Goal: Task Accomplishment & Management: Use online tool/utility

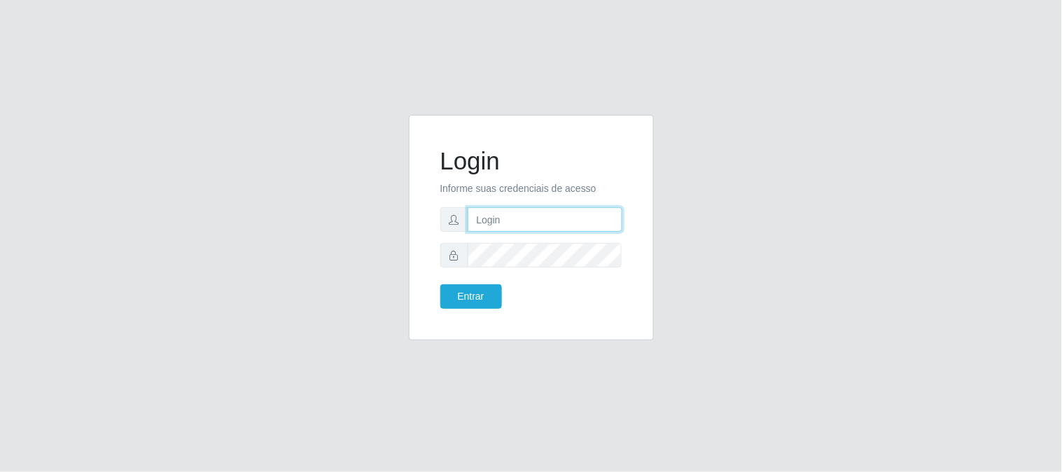
click at [521, 208] on input "text" at bounding box center [545, 219] width 155 height 25
type input "[EMAIL_ADDRESS][DOMAIN_NAME]"
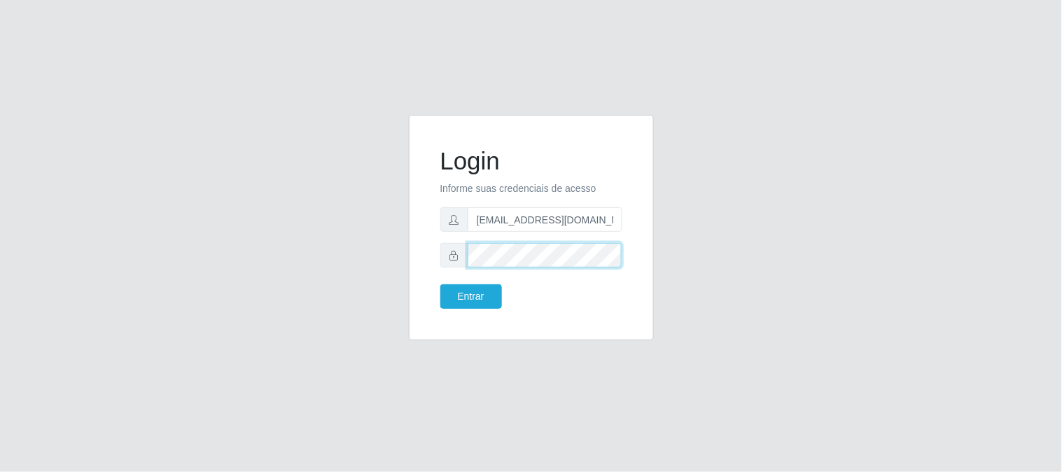
click at [441, 284] on button "Entrar" at bounding box center [472, 296] width 62 height 25
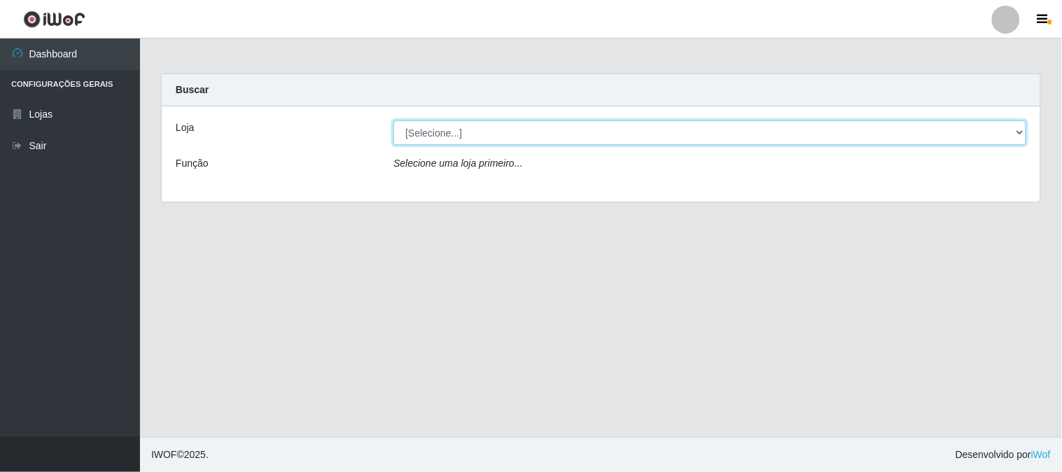
click at [1025, 130] on select "[Selecione...] Queiroz Atacadão - [GEOGRAPHIC_DATA]" at bounding box center [710, 132] width 633 height 25
select select "464"
click at [394, 120] on select "[Selecione...] Queiroz Atacadão - [GEOGRAPHIC_DATA]" at bounding box center [710, 132] width 633 height 25
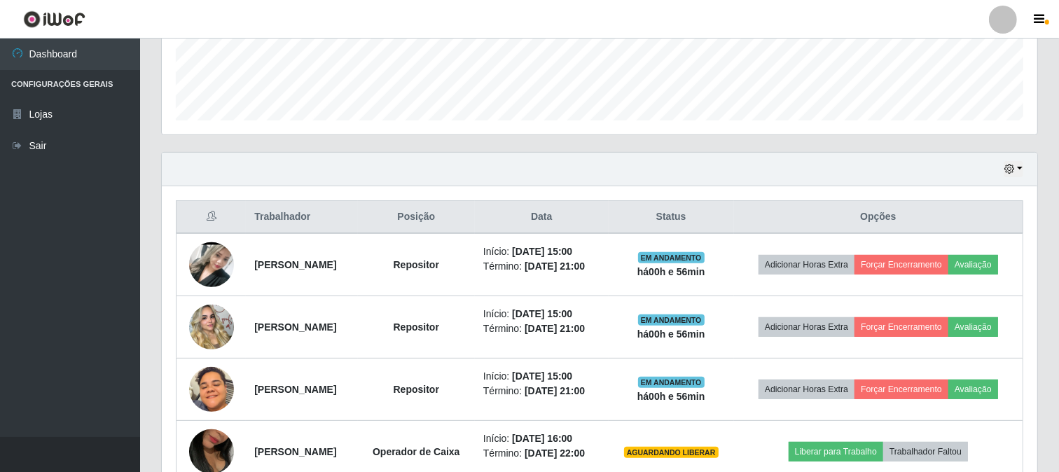
scroll to position [389, 0]
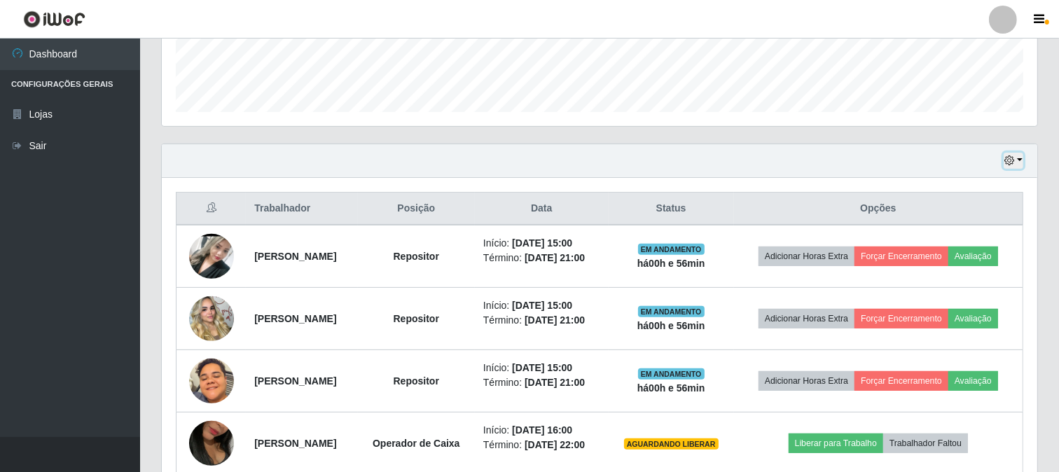
click at [1013, 158] on icon "button" at bounding box center [1009, 160] width 10 height 10
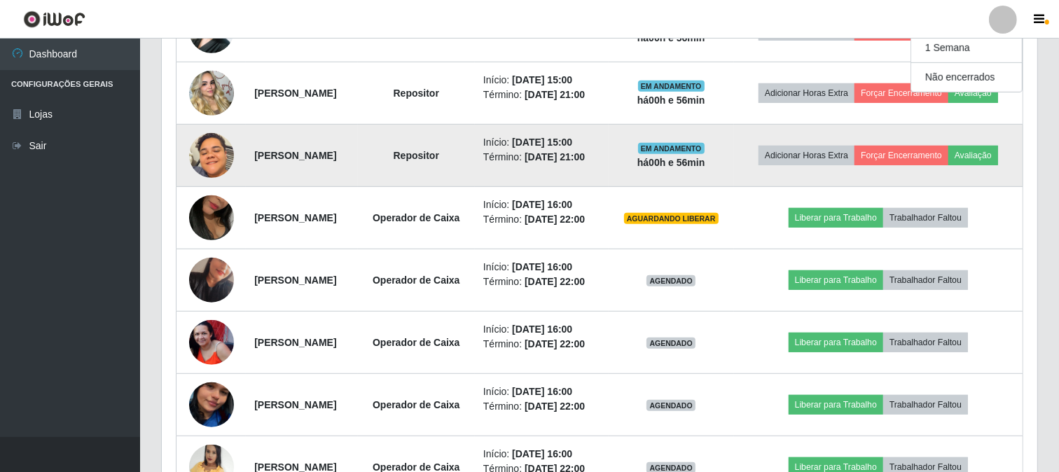
scroll to position [692, 0]
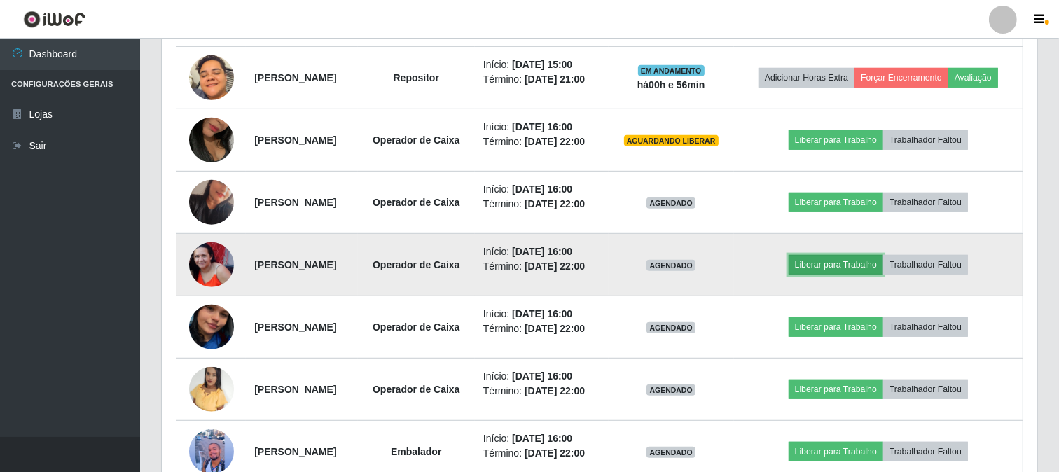
click at [857, 260] on button "Liberar para Trabalho" at bounding box center [836, 265] width 95 height 20
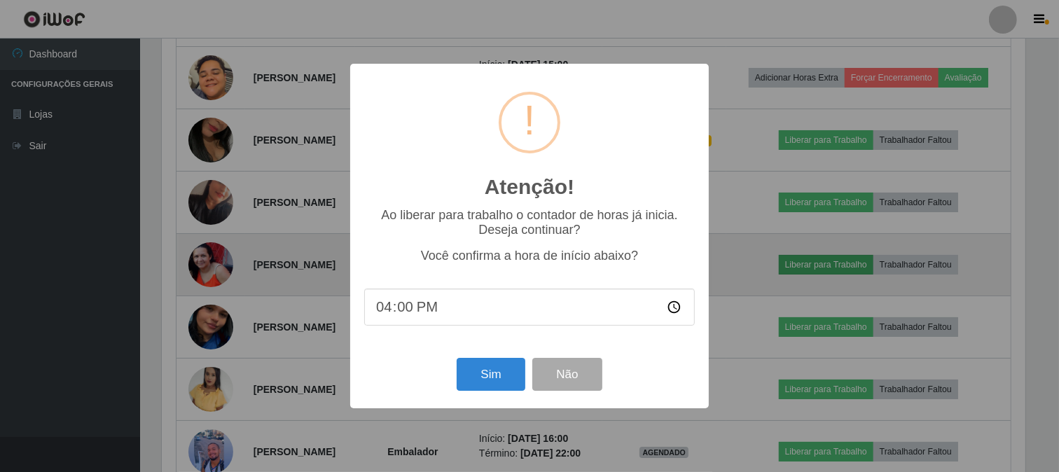
scroll to position [290, 866]
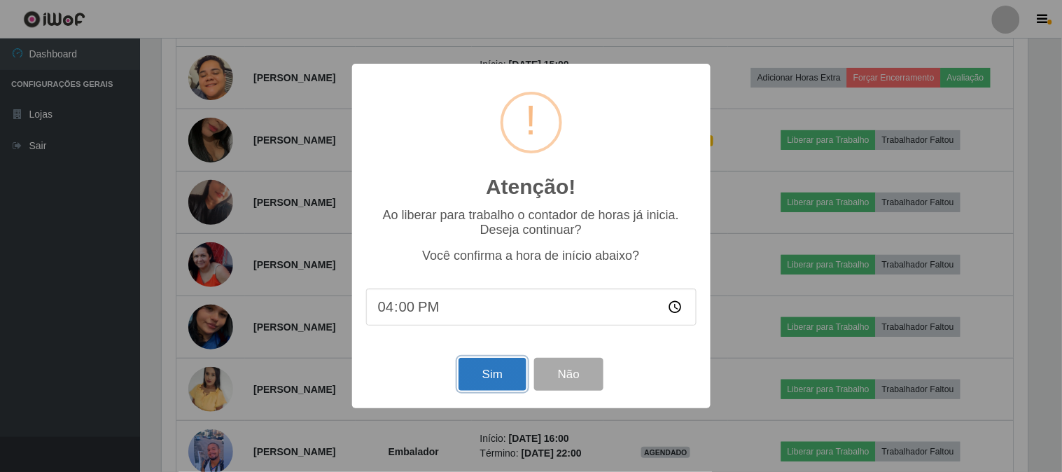
click at [512, 372] on button "Sim" at bounding box center [493, 374] width 68 height 33
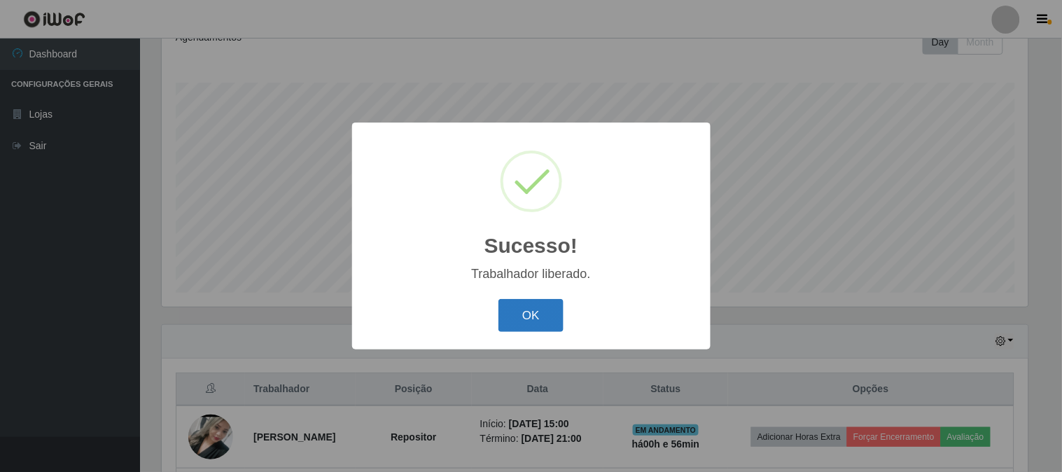
click at [551, 305] on button "OK" at bounding box center [531, 315] width 65 height 33
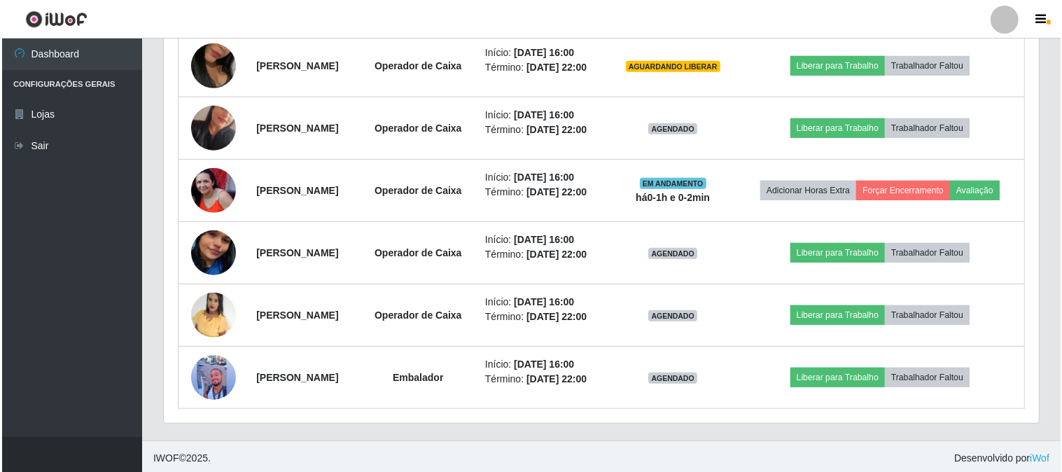
scroll to position [770, 0]
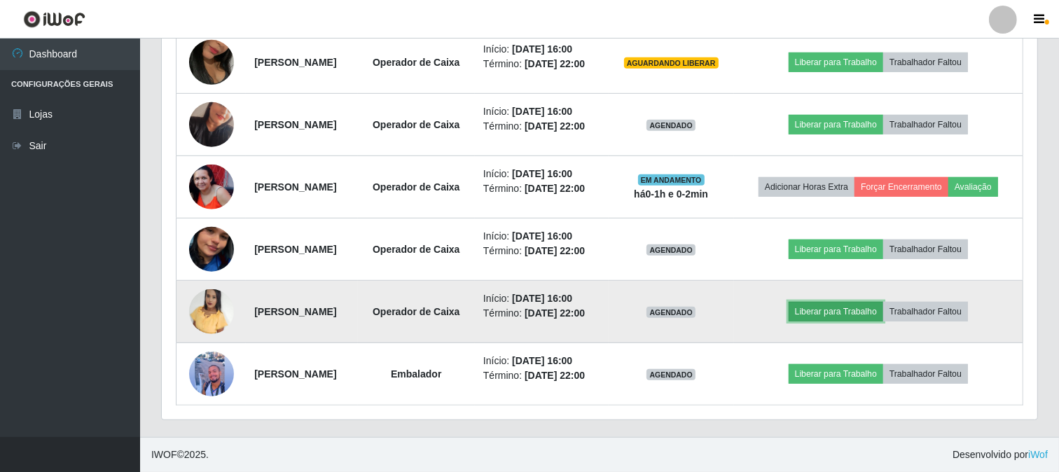
click at [878, 312] on button "Liberar para Trabalho" at bounding box center [836, 312] width 95 height 20
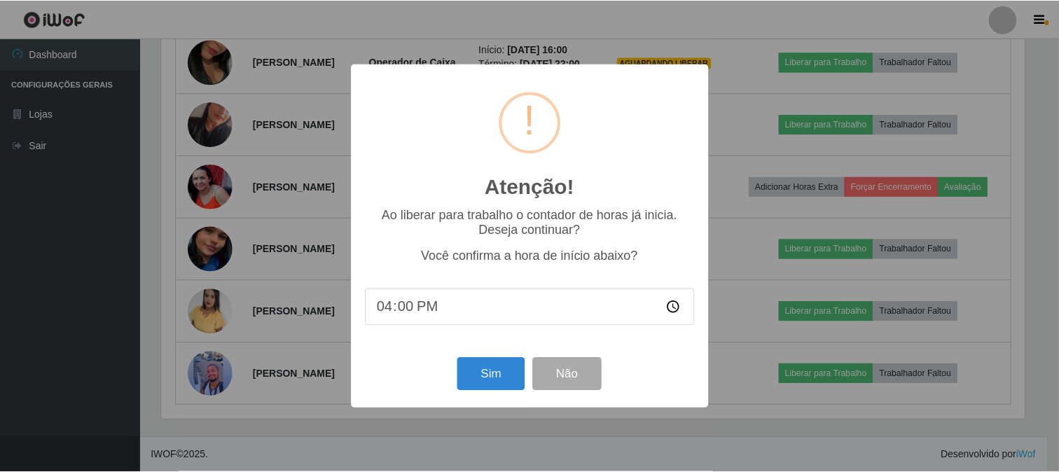
scroll to position [290, 866]
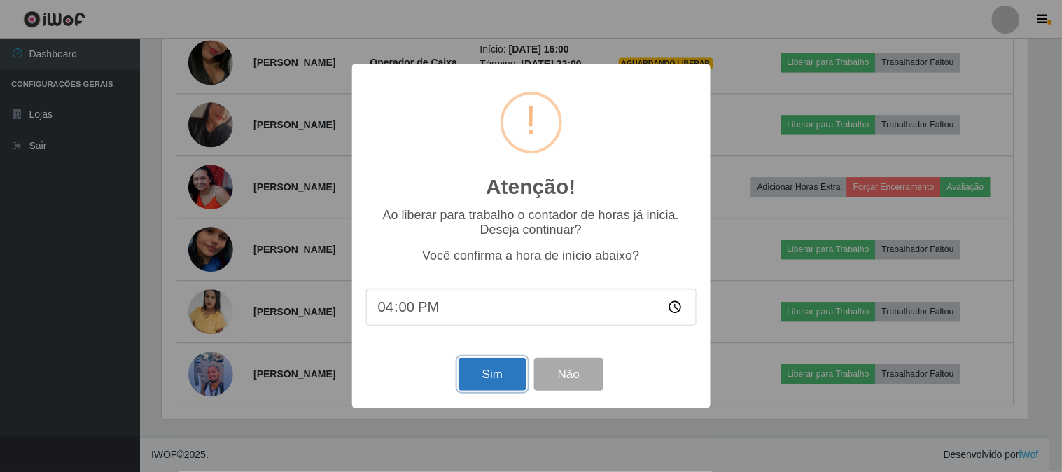
click at [492, 387] on button "Sim" at bounding box center [493, 374] width 68 height 33
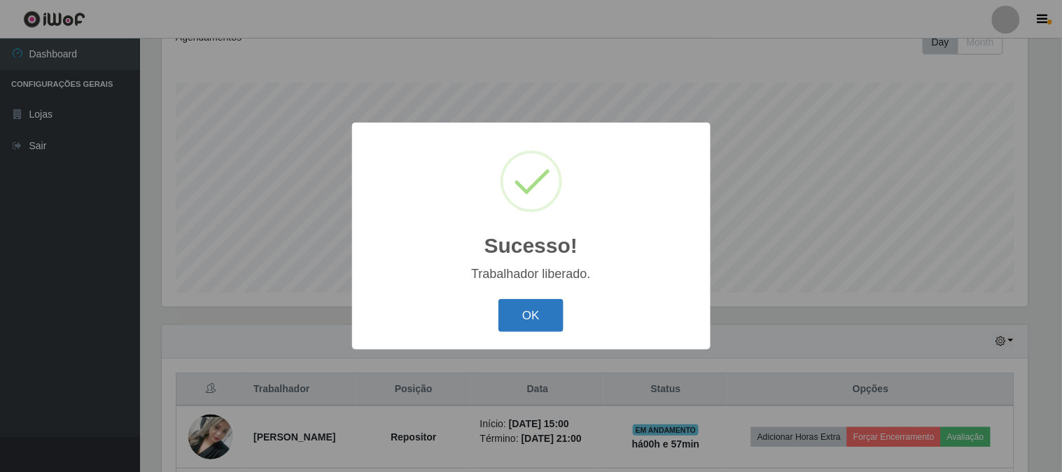
click at [526, 305] on button "OK" at bounding box center [531, 315] width 65 height 33
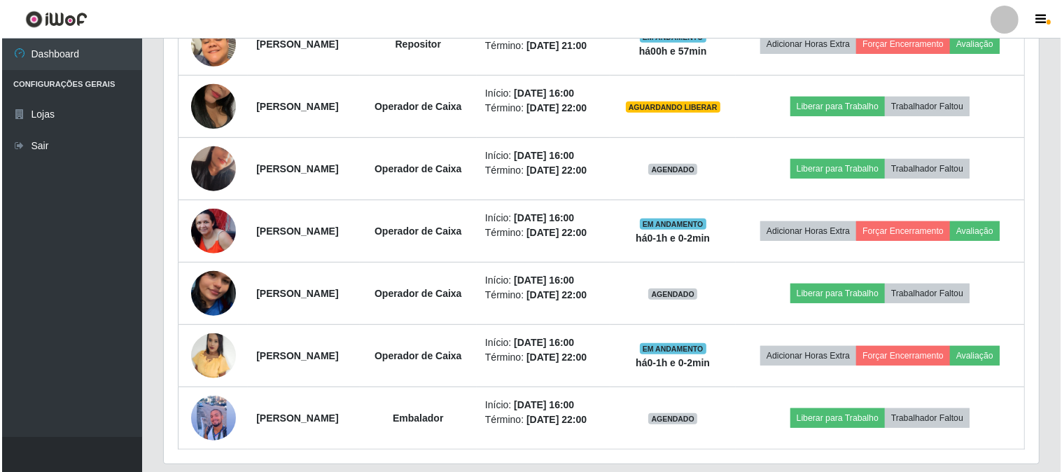
scroll to position [753, 0]
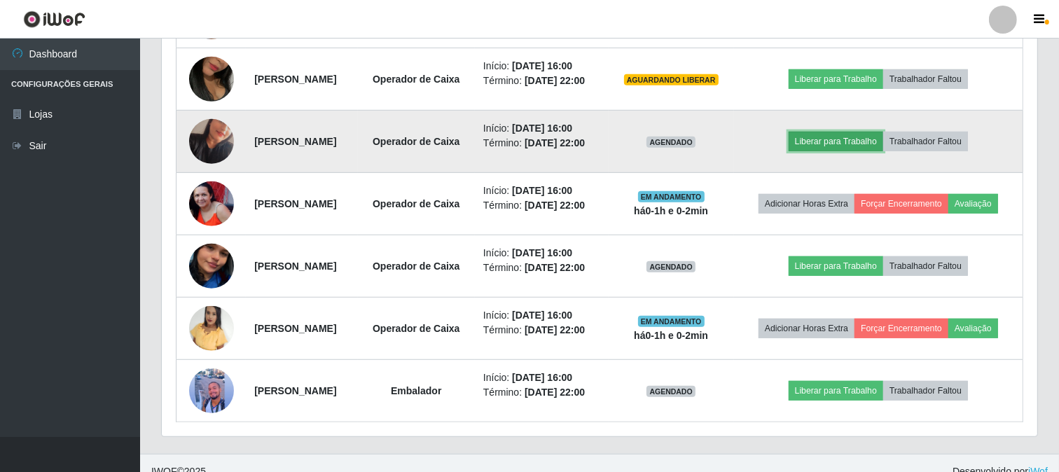
click at [842, 144] on button "Liberar para Trabalho" at bounding box center [836, 142] width 95 height 20
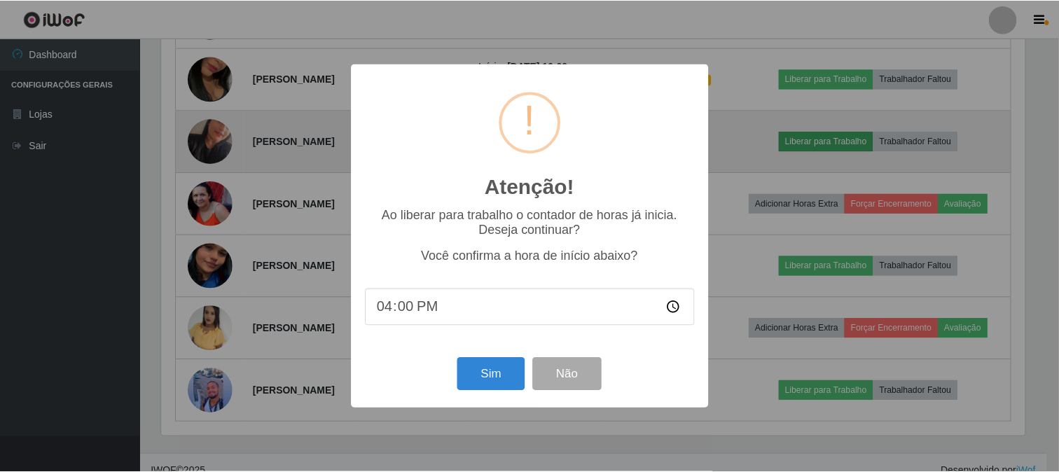
scroll to position [290, 866]
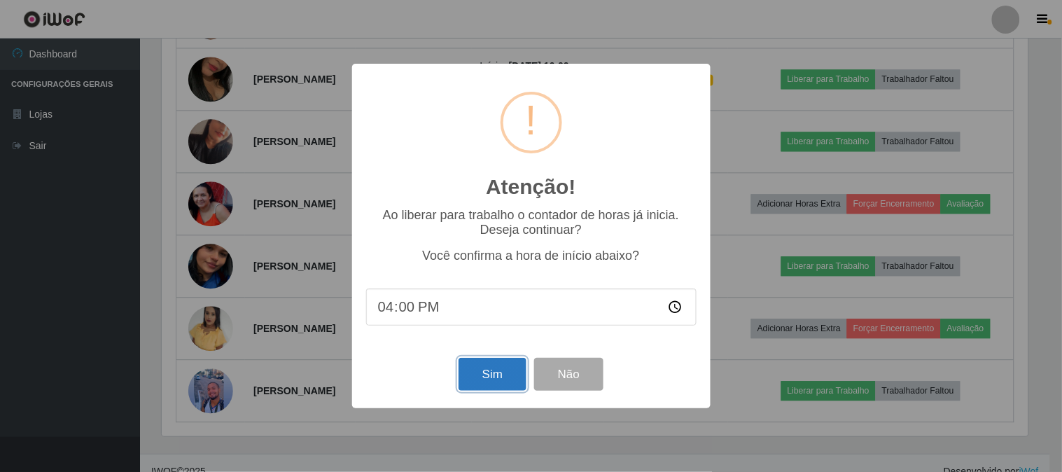
click at [494, 380] on button "Sim" at bounding box center [493, 374] width 68 height 33
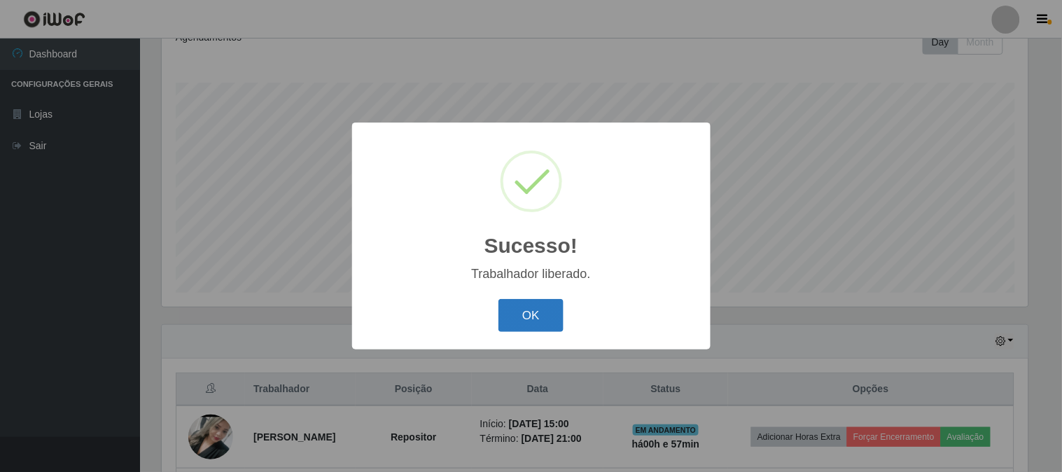
click at [520, 324] on button "OK" at bounding box center [531, 315] width 65 height 33
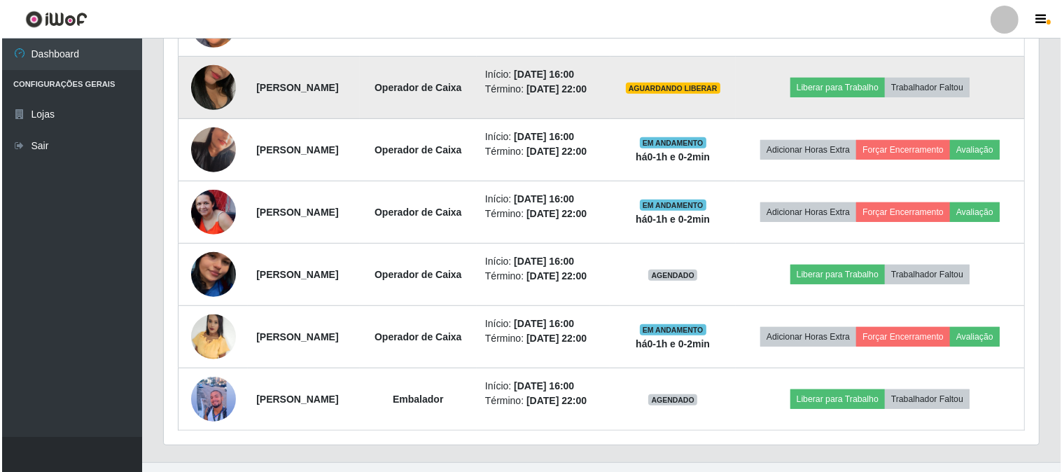
scroll to position [753, 0]
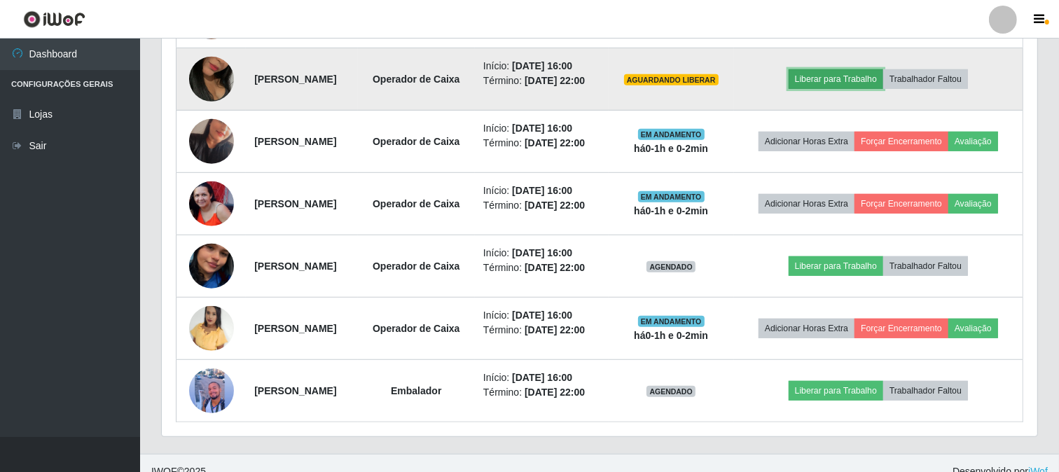
click at [836, 80] on button "Liberar para Trabalho" at bounding box center [836, 79] width 95 height 20
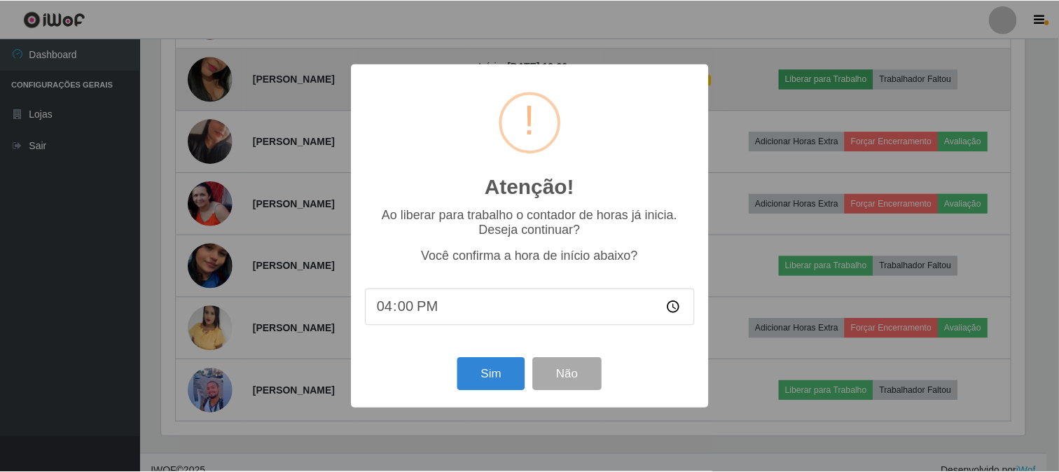
scroll to position [290, 866]
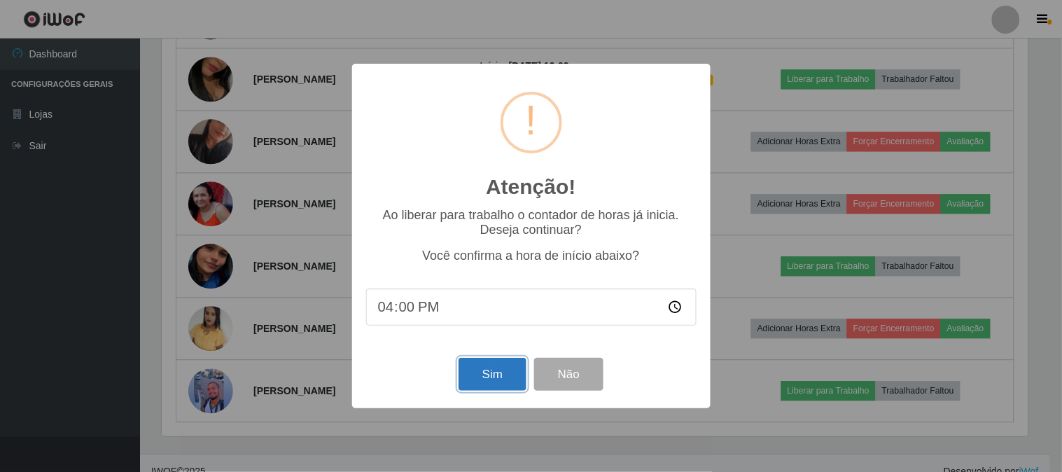
click at [508, 380] on button "Sim" at bounding box center [493, 374] width 68 height 33
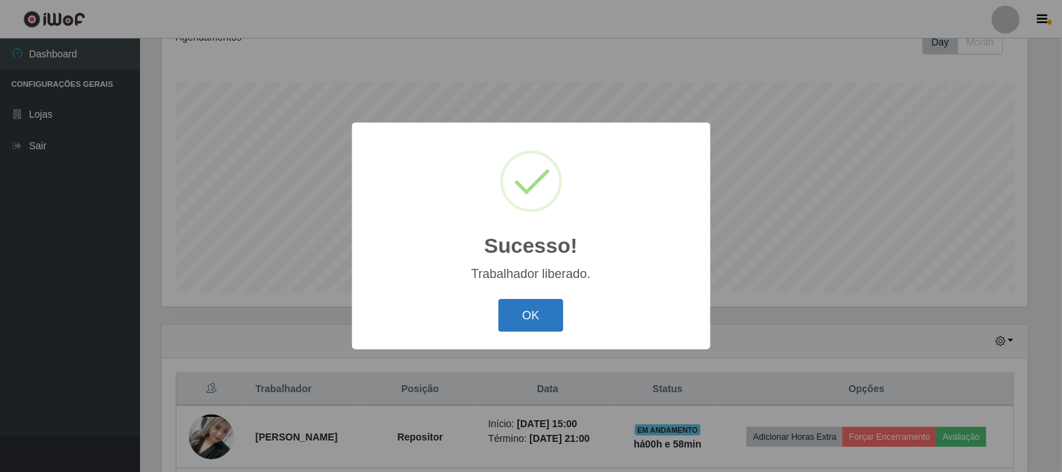
click at [535, 319] on button "OK" at bounding box center [531, 315] width 65 height 33
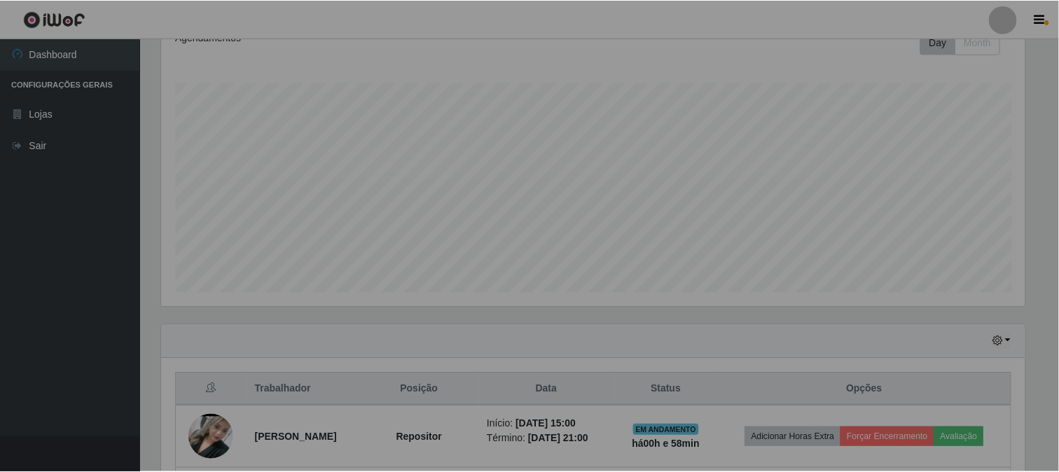
scroll to position [0, 0]
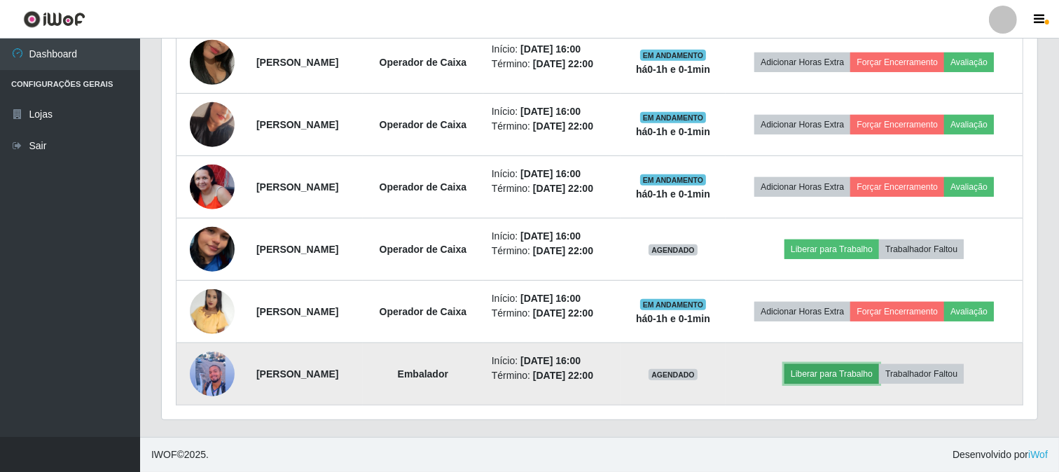
click at [852, 367] on button "Liberar para Trabalho" at bounding box center [831, 374] width 95 height 20
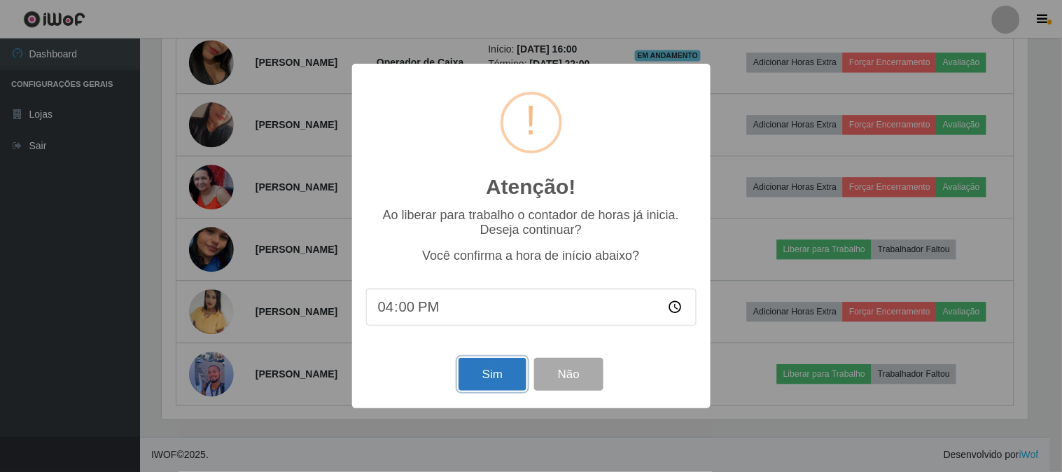
click at [490, 384] on button "Sim" at bounding box center [493, 374] width 68 height 33
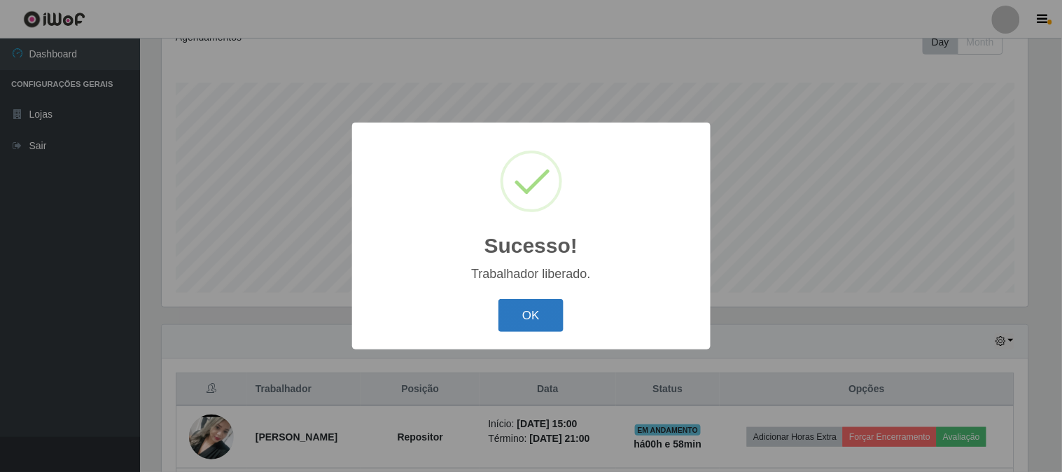
click at [547, 310] on button "OK" at bounding box center [531, 315] width 65 height 33
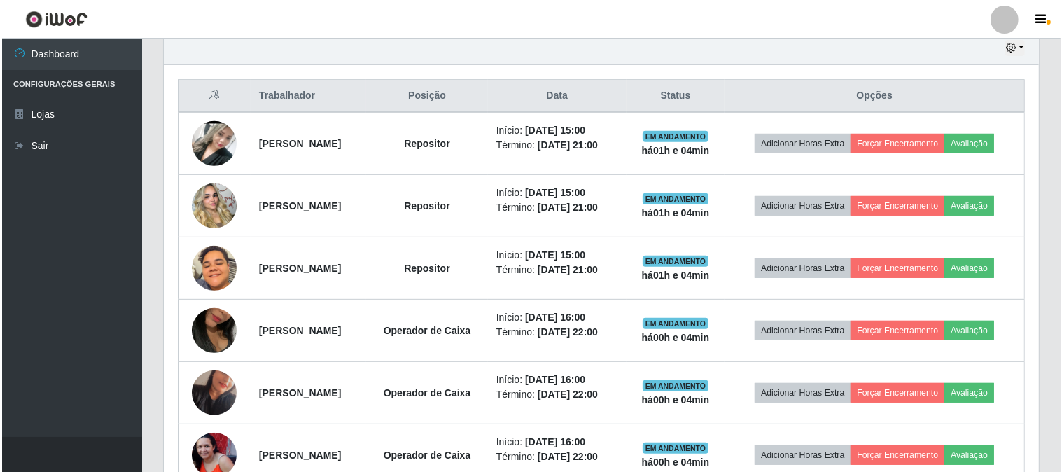
scroll to position [770, 0]
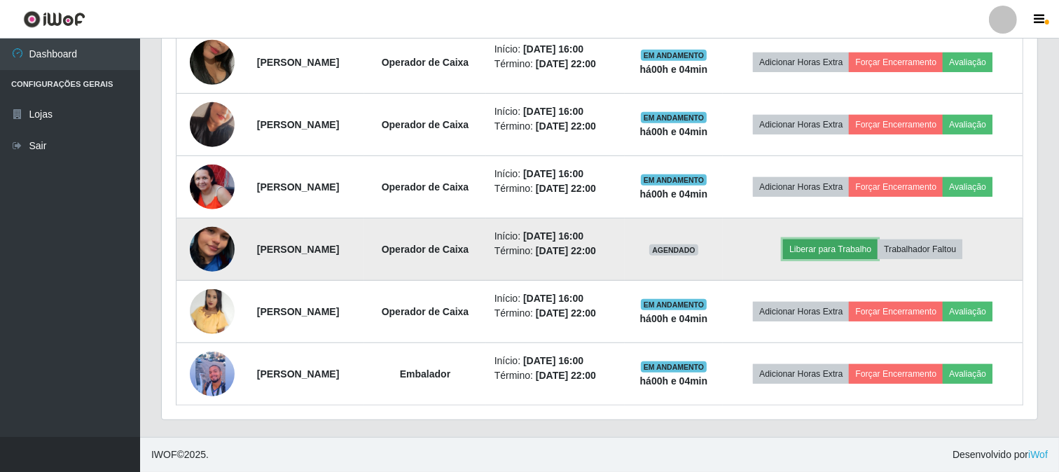
click at [873, 253] on button "Liberar para Trabalho" at bounding box center [830, 250] width 95 height 20
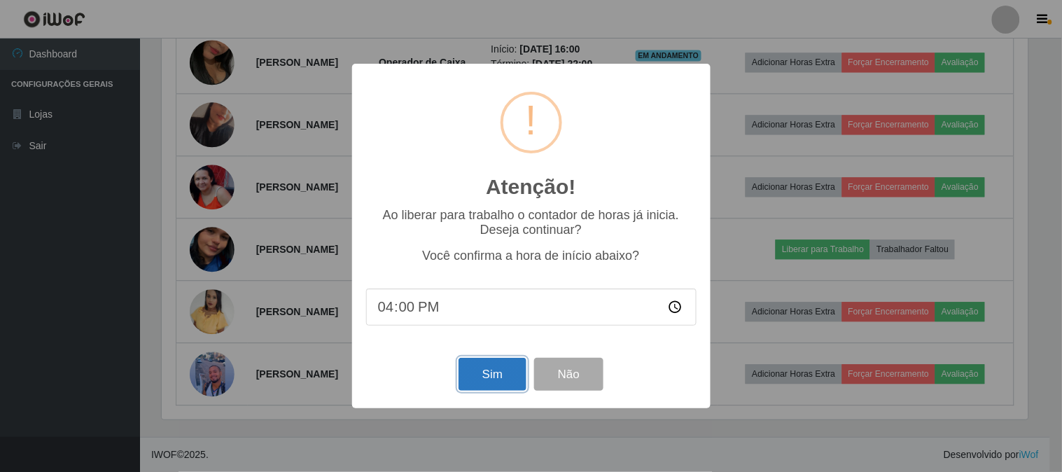
click at [497, 375] on button "Sim" at bounding box center [493, 374] width 68 height 33
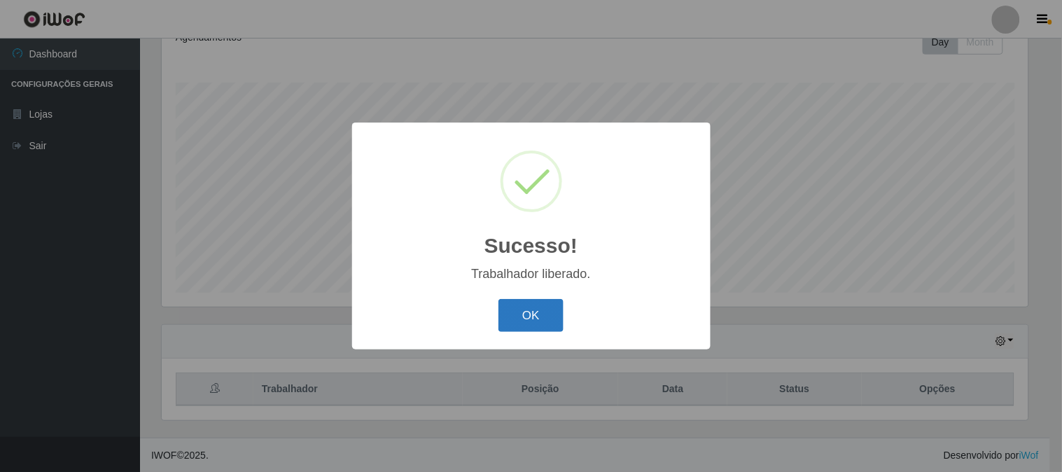
click at [503, 310] on button "OK" at bounding box center [531, 315] width 65 height 33
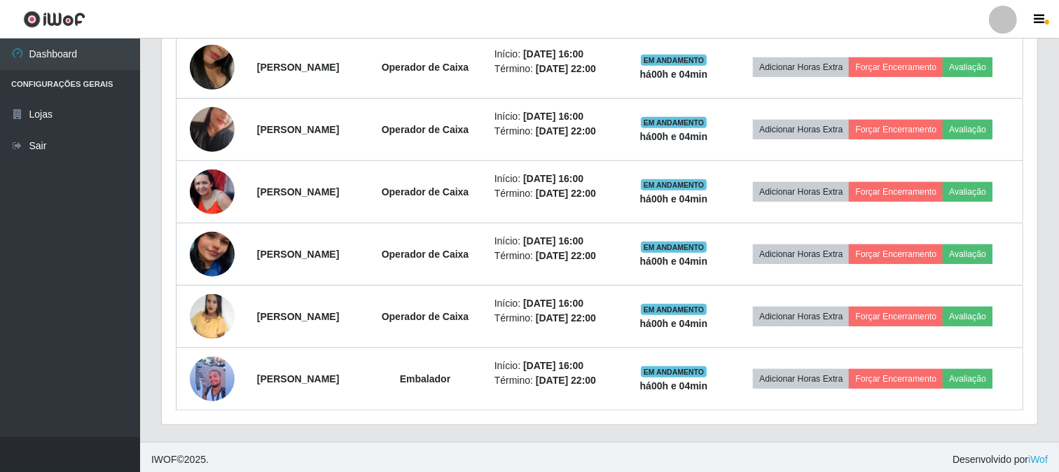
scroll to position [770, 0]
